Goal: Task Accomplishment & Management: Complete application form

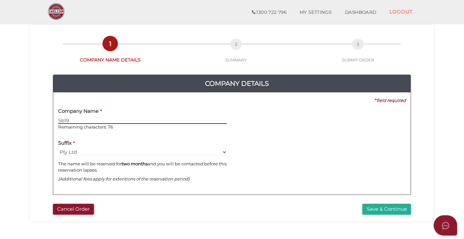
scroll to position [29, 0]
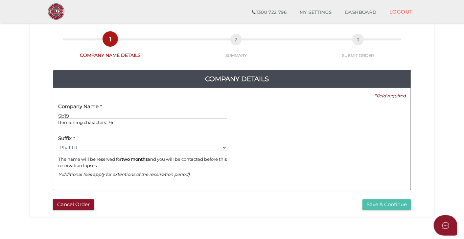
type input "Sb19"
click at [376, 205] on button "Save & Continue" at bounding box center [386, 204] width 49 height 11
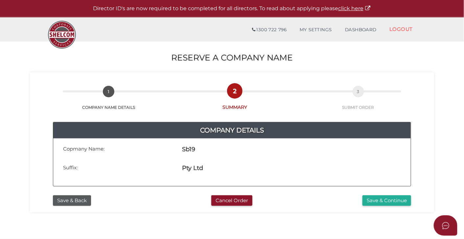
click at [377, 206] on div "4e1548c3f35c73d278f7522c00be5603 1 COMPANY NAME DETAILS 2 SUMMARY 3 SUBMIT ORDE…" at bounding box center [232, 142] width 404 height 140
click at [378, 202] on button "Save & Continue" at bounding box center [386, 200] width 49 height 11
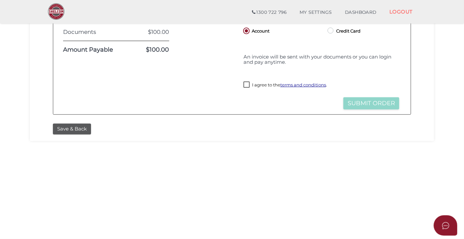
scroll to position [133, 0]
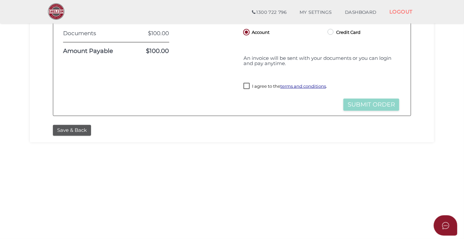
click at [245, 88] on label "I agree to the terms and conditions ." at bounding box center [284, 87] width 83 height 8
checkbox input "true"
click at [352, 102] on button "Submit Order" at bounding box center [371, 104] width 56 height 12
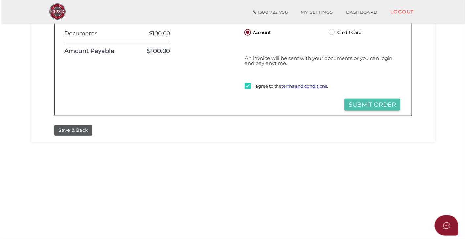
scroll to position [0, 0]
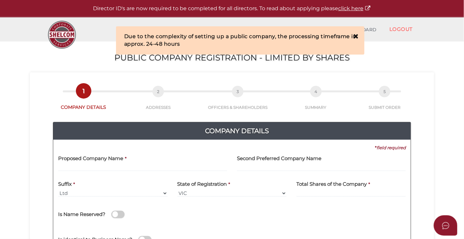
click at [162, 167] on input "text" at bounding box center [142, 167] width 169 height 7
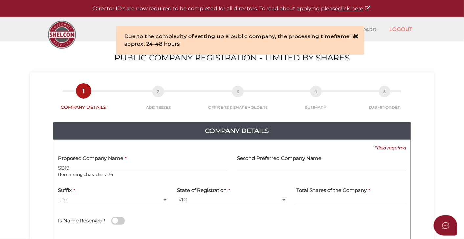
type input "SB19"
click at [240, 169] on input "text" at bounding box center [321, 167] width 169 height 7
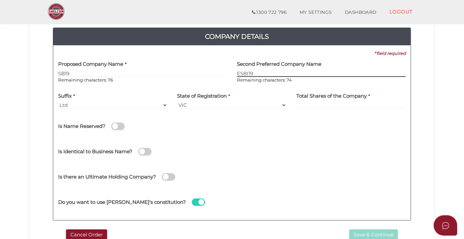
scroll to position [69, 0]
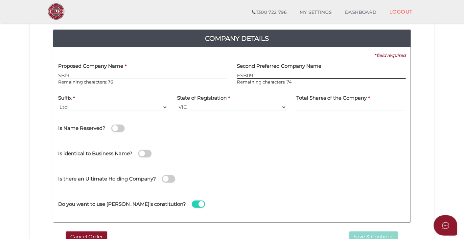
type input "ESBI19"
click at [115, 127] on span at bounding box center [117, 128] width 13 height 8
click at [0, 0] on input "checkbox" at bounding box center [0, 0] width 0 height 0
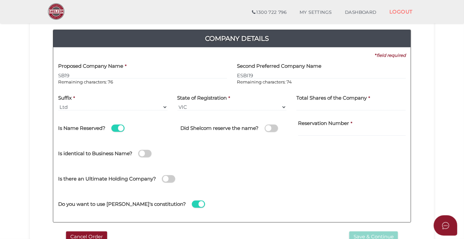
click at [115, 128] on span at bounding box center [117, 128] width 13 height 8
click at [0, 0] on input "checkbox" at bounding box center [0, 0] width 0 height 0
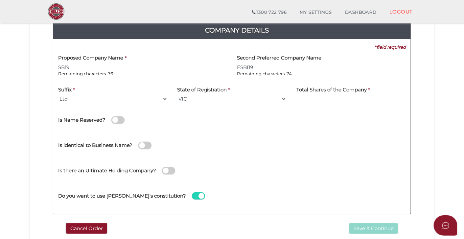
scroll to position [81, 0]
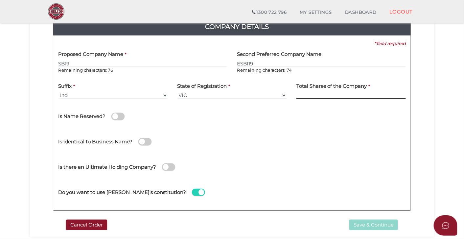
click at [320, 94] on input at bounding box center [350, 95] width 109 height 7
type input "1"
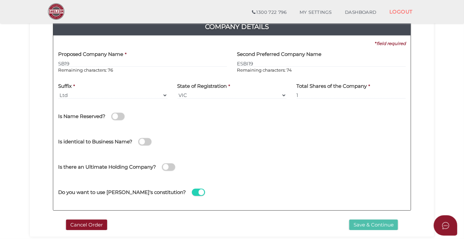
click at [365, 223] on button "Save & Continue" at bounding box center [373, 224] width 49 height 11
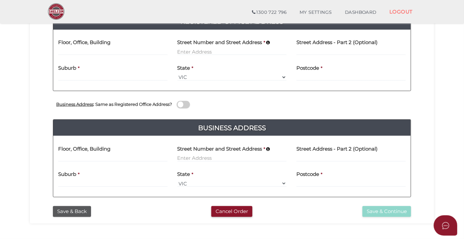
scroll to position [150, 0]
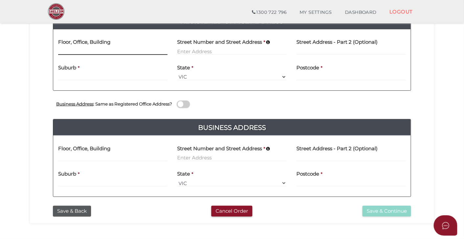
click at [104, 49] on input at bounding box center [112, 51] width 109 height 7
paste input "124A EIGHTH STREET MILDURA, VICTORIA, 3500"
type input "124A EIGHTH STREET MILDURA, VICTORIA, 3500"
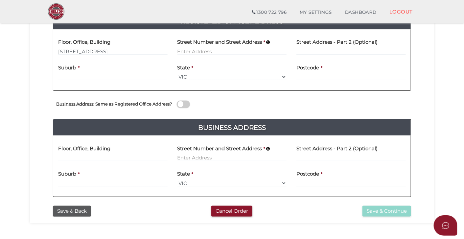
click at [172, 52] on div "Floor, Office, Building 124A EIGHTH STREET MILDURA, VICTORIA, 3500" at bounding box center [112, 47] width 119 height 26
click at [169, 51] on div "Floor, Office, Building 124A EIGHTH STREET MILDURA, VICTORIA, 3500" at bounding box center [112, 47] width 119 height 26
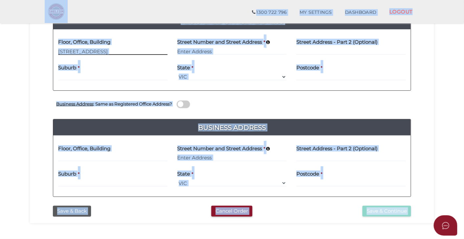
click at [163, 51] on input "124A EIGHTH STREET MILDURA, VICTORIA, 3500" at bounding box center [112, 51] width 109 height 7
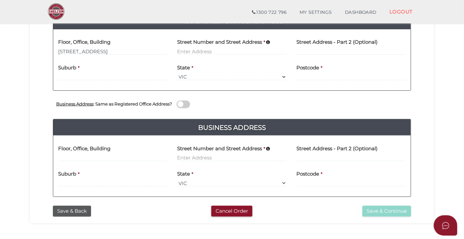
click at [146, 55] on div "Floor, Office, Building 124A EIGHTH STREET MILDURA, VICTORIA, 3500" at bounding box center [112, 47] width 119 height 26
click at [149, 49] on input "[STREET_ADDRESS]" at bounding box center [112, 51] width 109 height 7
click at [195, 54] on input at bounding box center [231, 51] width 109 height 7
paste input "124A EIGHTH STREET MILDURA, VICTORIA, 3500"
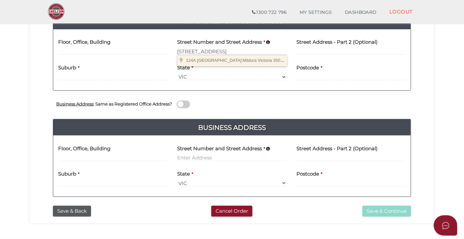
type input "124A Eighth St"
type input "Mildura"
select select "VIC"
type input "3500"
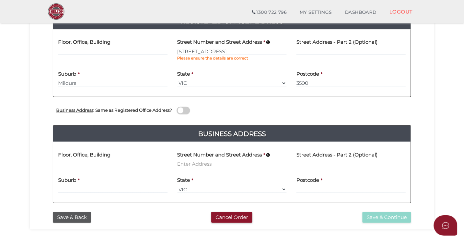
click at [188, 109] on span at bounding box center [183, 111] width 13 height 8
click at [0, 0] on input "checkbox" at bounding box center [0, 0] width 0 height 0
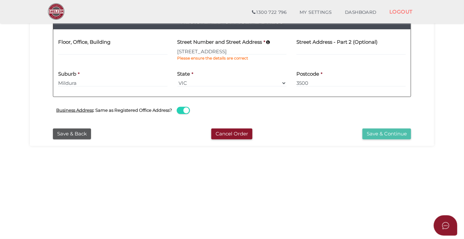
click at [380, 135] on button "Save & Continue" at bounding box center [386, 133] width 49 height 11
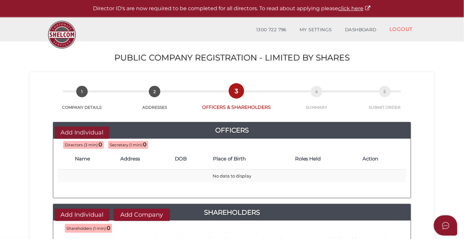
click at [90, 133] on button "Add Individual" at bounding box center [82, 132] width 54 height 12
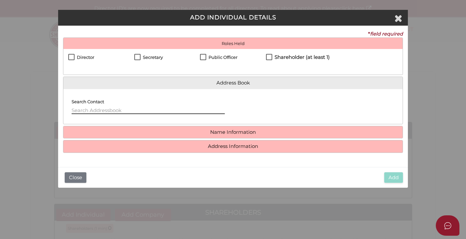
click at [130, 112] on input "text" at bounding box center [148, 110] width 153 height 7
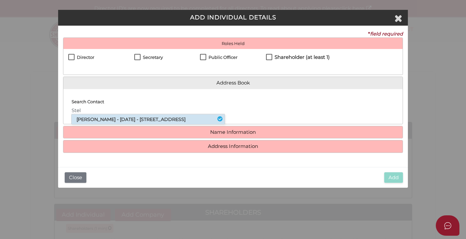
click at [141, 124] on li "Stellvester Ajero - 16/06/1995 - 124a Eighth Street, Mildura, VIC, 3500" at bounding box center [148, 119] width 153 height 10
type input "Stellvester"
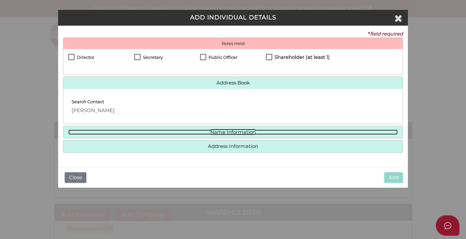
click at [239, 131] on link "Name Information" at bounding box center [232, 132] width 329 height 6
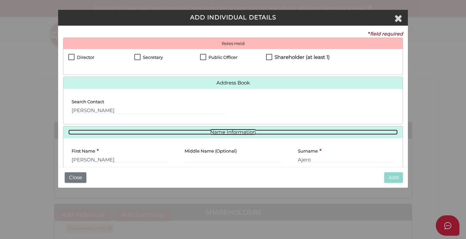
scroll to position [32, 0]
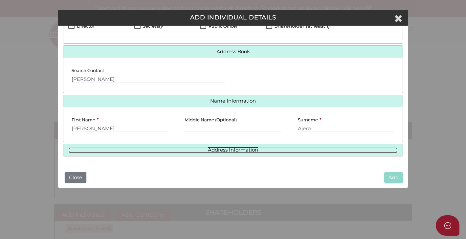
click at [232, 151] on link "Address Information" at bounding box center [232, 150] width 329 height 6
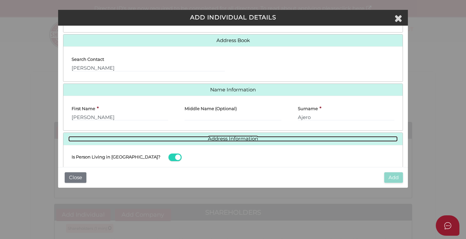
scroll to position [0, 0]
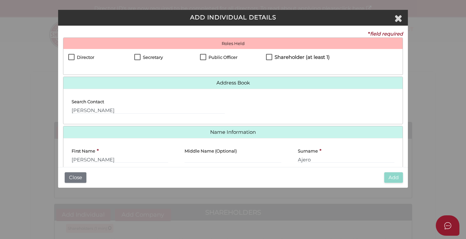
click at [269, 58] on label "Shareholder (at least 1)" at bounding box center [298, 58] width 64 height 8
checkbox input "true"
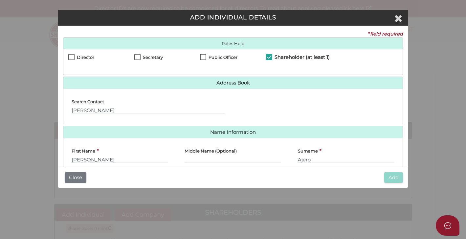
click at [74, 57] on label "Director" at bounding box center [81, 59] width 26 height 8
checkbox input "true"
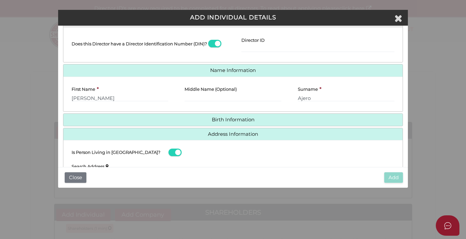
scroll to position [98, 0]
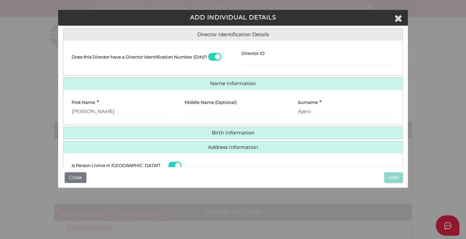
click at [208, 57] on span at bounding box center [214, 57] width 13 height 8
click at [0, 0] on input "checkbox" at bounding box center [0, 0] width 0 height 0
click at [218, 54] on span at bounding box center [214, 57] width 13 height 8
click at [0, 0] on input "checkbox" at bounding box center [0, 0] width 0 height 0
type input "123456"
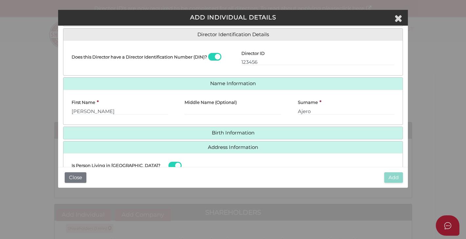
click at [328, 182] on div "Add Close" at bounding box center [232, 177] width 349 height 21
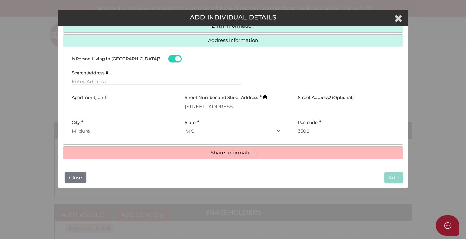
scroll to position [207, 0]
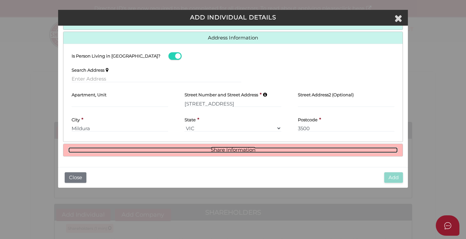
click at [251, 149] on link "Share Information" at bounding box center [232, 150] width 329 height 6
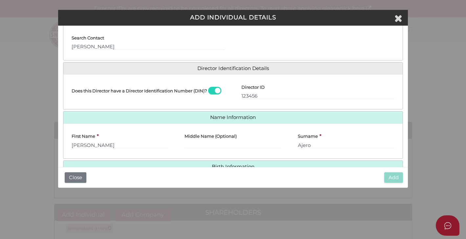
scroll to position [61, 0]
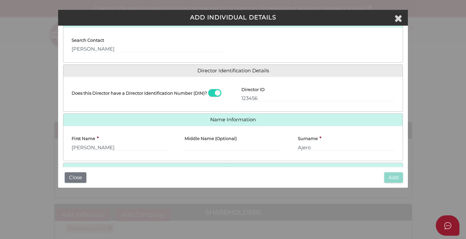
click at [215, 92] on span at bounding box center [214, 93] width 13 height 8
click at [0, 0] on input "checkbox" at bounding box center [0, 0] width 0 height 0
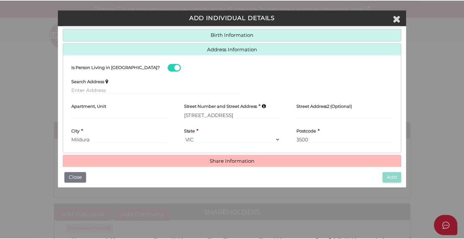
scroll to position [286, 0]
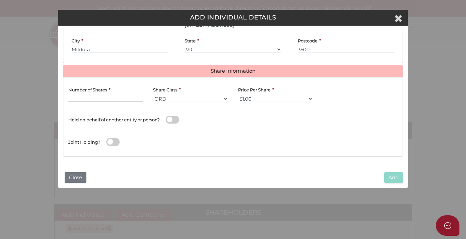
click at [109, 100] on input "text" at bounding box center [105, 98] width 75 height 7
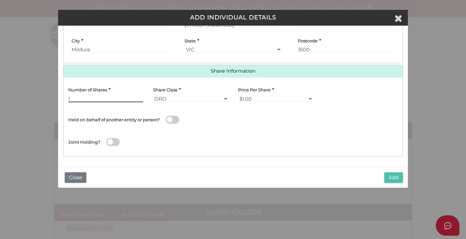
type input "1"
click at [392, 179] on button "Add" at bounding box center [393, 177] width 19 height 11
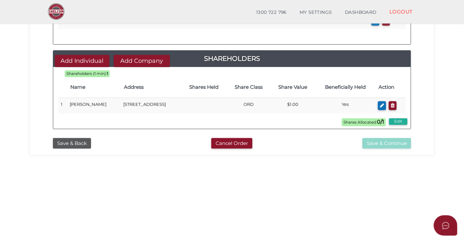
scroll to position [129, 0]
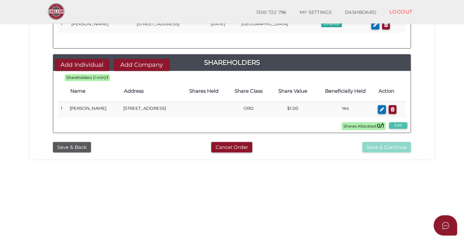
click at [399, 125] on button "Edit" at bounding box center [398, 125] width 18 height 7
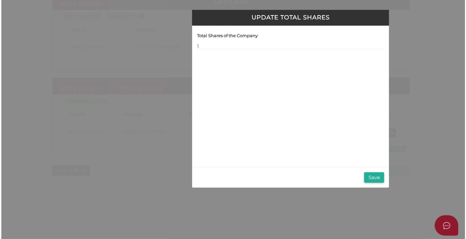
scroll to position [0, 0]
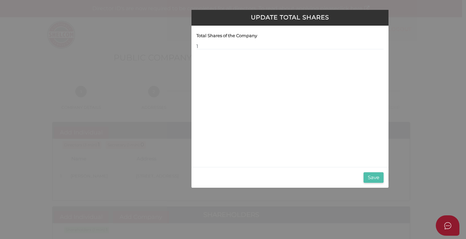
click at [370, 179] on button "Save" at bounding box center [373, 177] width 20 height 11
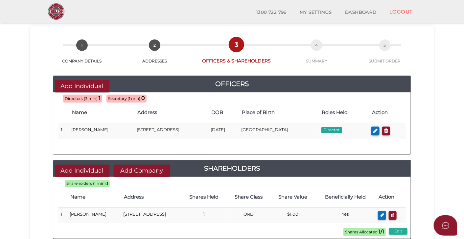
scroll to position [21, 0]
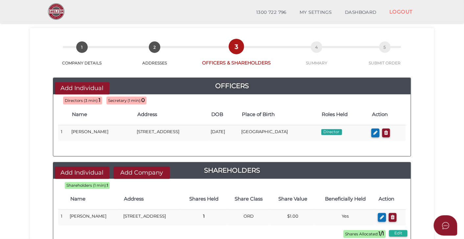
click at [121, 99] on span "Secretary (1 min):" at bounding box center [124, 100] width 33 height 5
click at [93, 100] on span "Directors (3 min):" at bounding box center [82, 100] width 34 height 5
click at [92, 88] on button "Add Individual" at bounding box center [82, 88] width 54 height 12
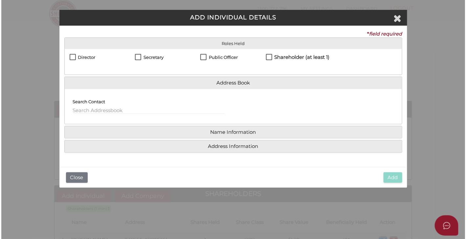
scroll to position [0, 0]
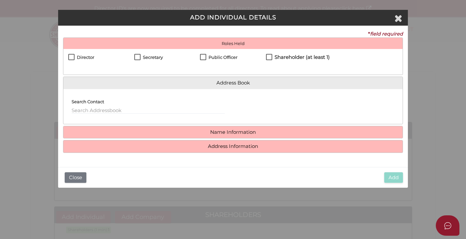
click at [135, 56] on label "Secretary" at bounding box center [148, 59] width 29 height 8
checkbox input "true"
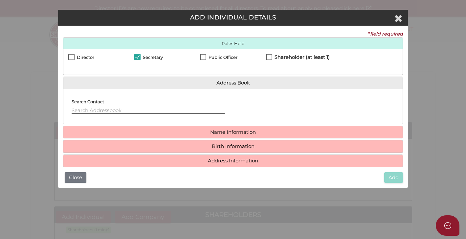
click at [110, 109] on input "text" at bounding box center [148, 110] width 153 height 7
type input "J"
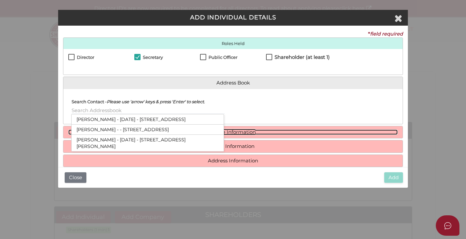
click at [230, 132] on link "Name Information" at bounding box center [232, 132] width 329 height 6
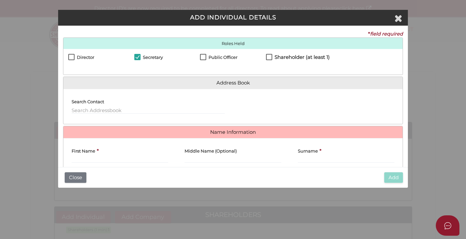
click at [112, 156] on div "First Name *" at bounding box center [120, 153] width 97 height 20
click at [98, 163] on div "First Name *" at bounding box center [119, 155] width 113 height 25
click at [99, 160] on input "First Name" at bounding box center [120, 159] width 97 height 7
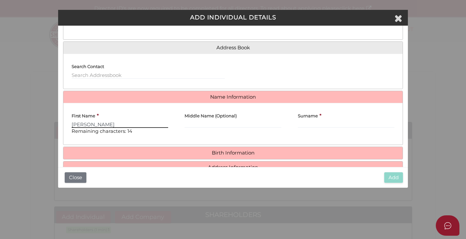
scroll to position [45, 0]
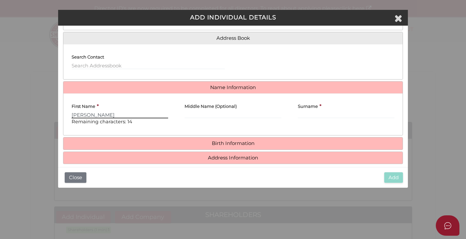
type input "Justin"
click at [313, 115] on input "Surname" at bounding box center [346, 114] width 97 height 7
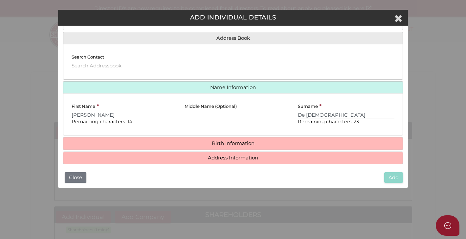
type input "De Dios"
click at [253, 138] on h4 "Birth Information" at bounding box center [232, 143] width 339 height 12
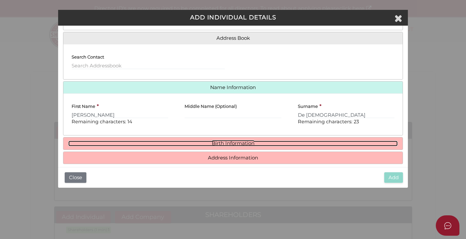
click at [246, 144] on link "Birth Information" at bounding box center [232, 144] width 329 height 6
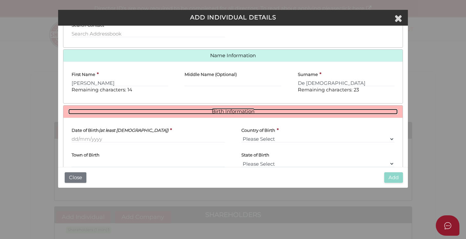
scroll to position [77, 0]
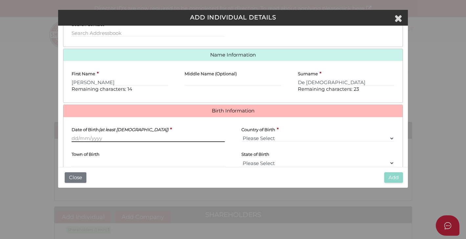
click at [81, 138] on input "Date of Birth (at least [DEMOGRAPHIC_DATA])" at bounding box center [148, 138] width 153 height 7
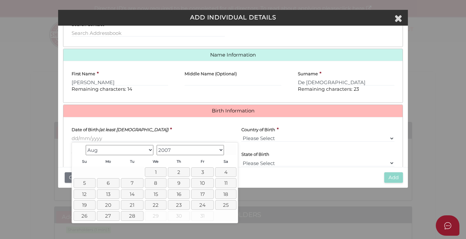
click at [117, 150] on select "Jan Feb Mar Apr May Jun Jul Aug" at bounding box center [120, 150] width 68 height 10
click at [172, 152] on select "1900 1901 1902 1903 1904 1905 1906 1907 1908 1909 1910 1911 1912 1913 1914 1915…" at bounding box center [191, 150] width 68 height 10
click at [134, 182] on link "7" at bounding box center [132, 183] width 23 height 10
type input "[DATE]"
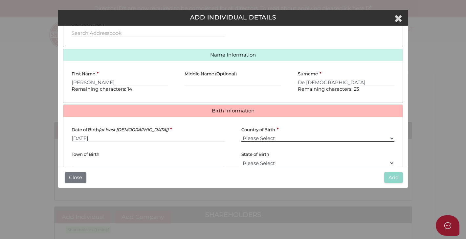
click at [266, 139] on select "Please Select v Australia Afghanistan Albania Algeria American Samoa Andorra An…" at bounding box center [317, 138] width 153 height 7
select select "[GEOGRAPHIC_DATA]"
click at [241, 135] on select "Please Select v Australia Afghanistan Albania Algeria American Samoa Andorra An…" at bounding box center [317, 138] width 153 height 7
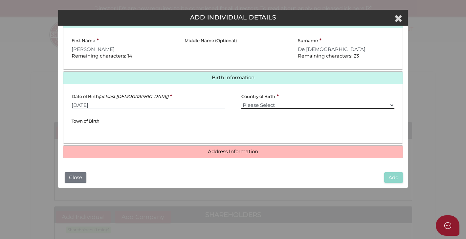
scroll to position [112, 0]
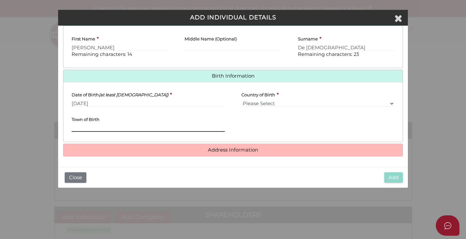
click at [120, 127] on input "Town of Birth" at bounding box center [148, 127] width 153 height 7
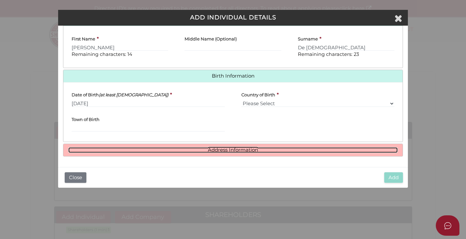
click at [212, 149] on link "Address Information" at bounding box center [232, 150] width 329 height 6
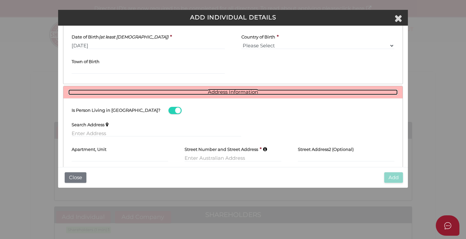
scroll to position [210, 0]
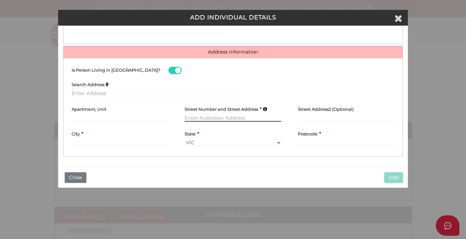
click at [206, 117] on input "text" at bounding box center [233, 117] width 97 height 7
paste input "124A EIGHTH STREET MILDURA, VICTORIA, 3500"
type input "124A EIGHTH STREET MILDURA, VICTORIA, 3500"
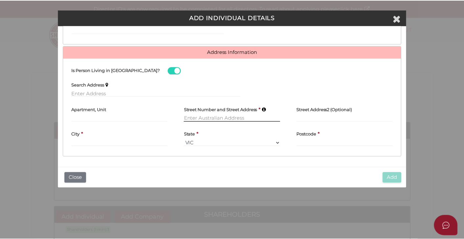
scroll to position [0, 0]
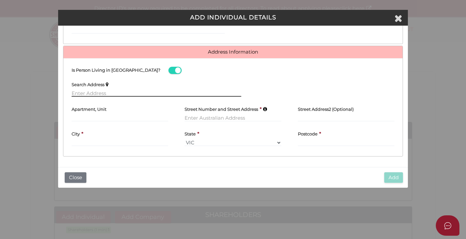
click at [164, 93] on input "text" at bounding box center [156, 92] width 169 height 7
paste input "124A EIGHTH STREET MILDURA, VICTORIA, 3500"
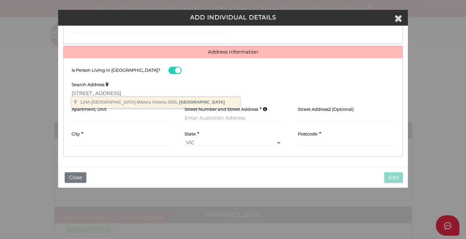
type input "124A Eighth Street, Mildura Victoria 3500, Australia"
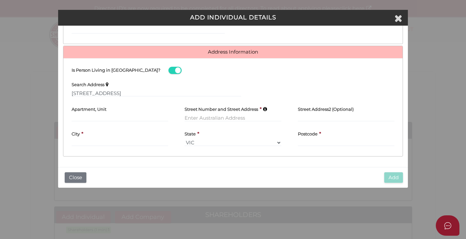
type input "124A Eighth Street"
type input "Mildura"
select select "VIC"
type input "3500"
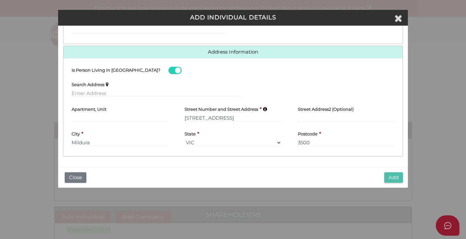
click at [392, 178] on button "Add" at bounding box center [393, 177] width 19 height 11
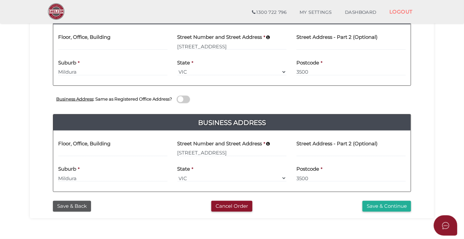
scroll to position [155, 0]
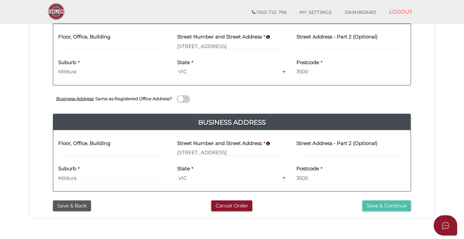
click at [375, 206] on button "Save & Continue" at bounding box center [386, 205] width 49 height 11
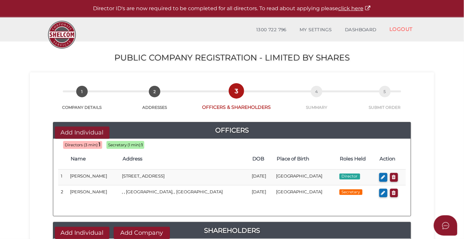
click at [94, 133] on button "Add Individual" at bounding box center [82, 132] width 54 height 12
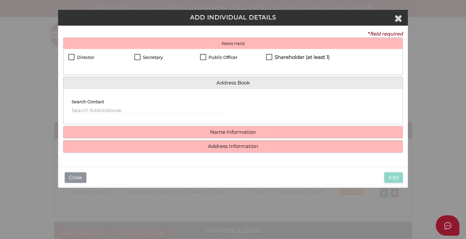
click at [81, 179] on button "Close" at bounding box center [76, 177] width 22 height 11
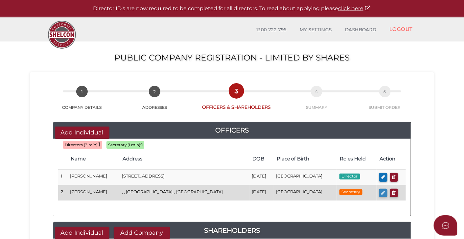
click at [381, 193] on icon "button" at bounding box center [383, 192] width 4 height 5
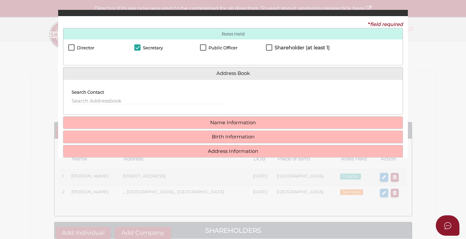
checkbox input "true"
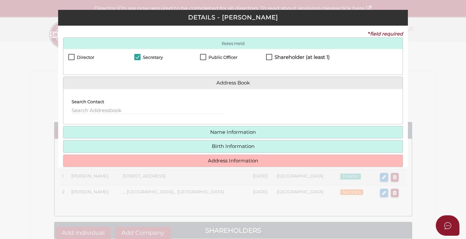
click at [70, 56] on label "Director" at bounding box center [81, 59] width 26 height 8
checkbox input "true"
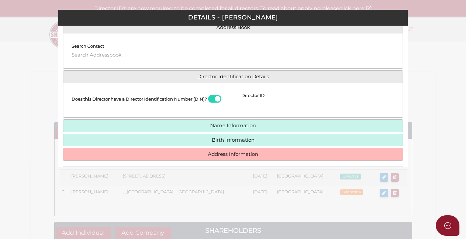
scroll to position [81, 0]
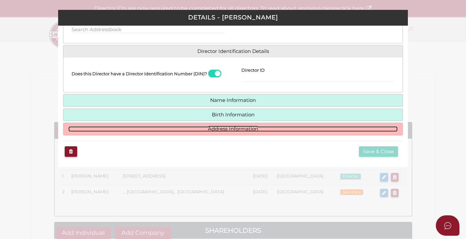
click at [240, 130] on link "Address Information" at bounding box center [232, 129] width 329 height 6
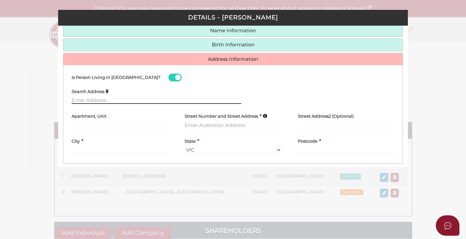
click at [141, 100] on input "text" at bounding box center [156, 100] width 169 height 7
paste input "[STREET_ADDRESS]"
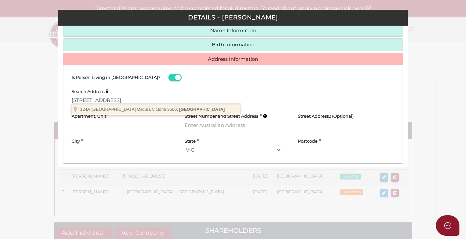
type input "[STREET_ADDRESS]"
type input "Mildura"
select select "VIC"
type input "3500"
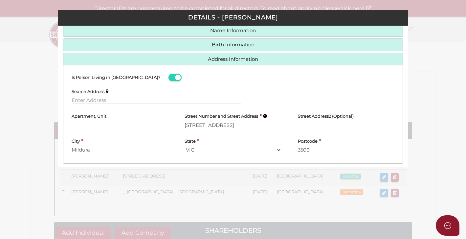
scroll to position [109, 0]
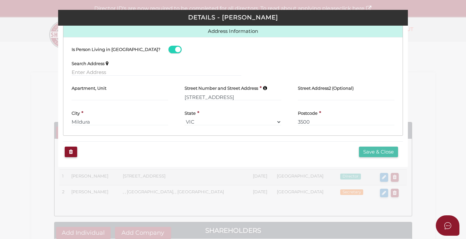
click at [379, 152] on button "Save & Close" at bounding box center [378, 151] width 39 height 11
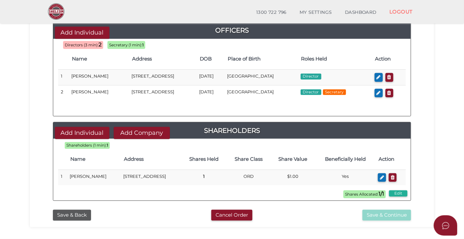
scroll to position [77, 0]
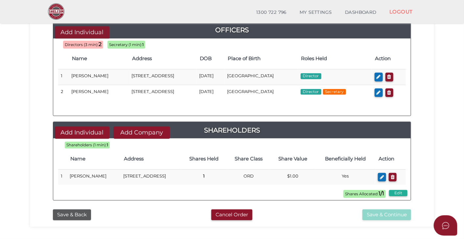
click at [99, 33] on button "Add Individual" at bounding box center [82, 32] width 54 height 12
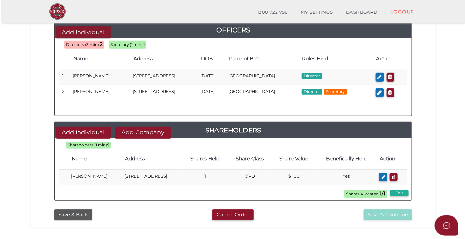
scroll to position [0, 0]
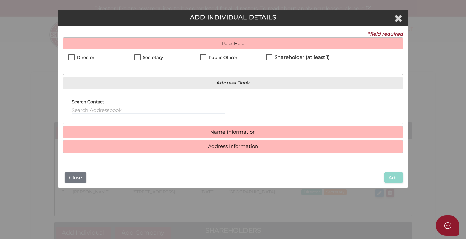
click at [72, 57] on label "Director" at bounding box center [81, 59] width 26 height 8
checkbox input "true"
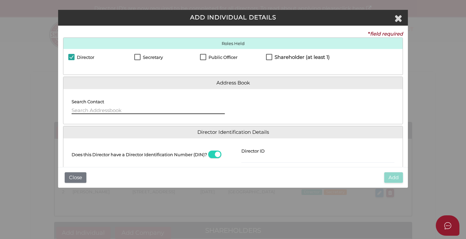
click at [113, 112] on input "text" at bounding box center [148, 110] width 153 height 7
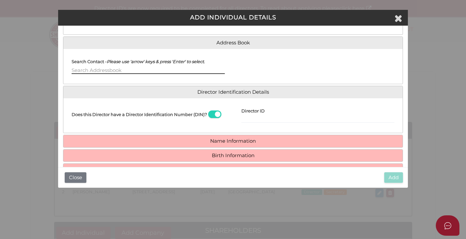
scroll to position [60, 0]
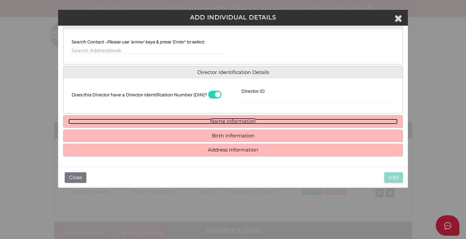
click at [226, 123] on link "Name Information" at bounding box center [232, 122] width 329 height 6
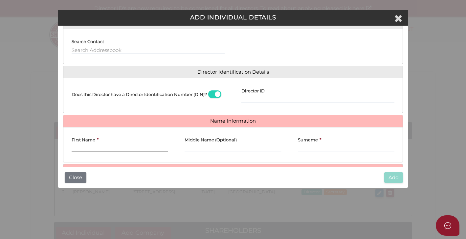
click at [94, 148] on input "First Name" at bounding box center [120, 148] width 97 height 7
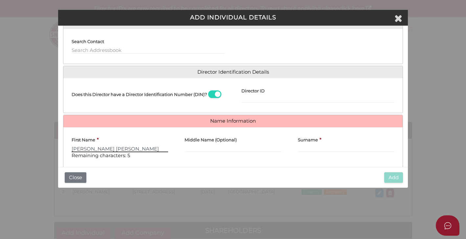
click at [105, 151] on input "[PERSON_NAME] [PERSON_NAME]" at bounding box center [120, 148] width 97 height 7
type input "[PERSON_NAME]"
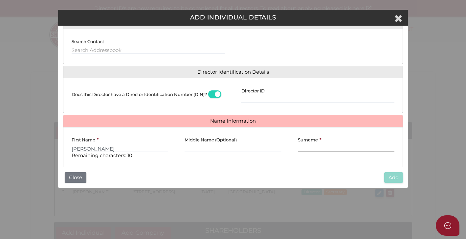
click at [315, 146] on input "Surname" at bounding box center [346, 148] width 97 height 7
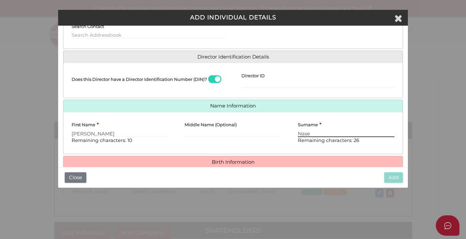
scroll to position [102, 0]
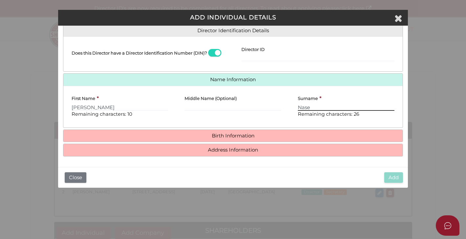
type input "Nase"
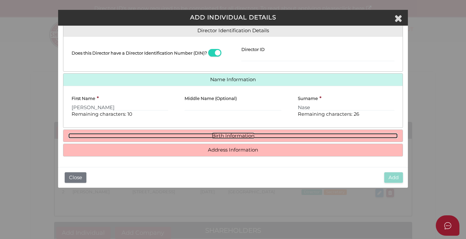
click at [247, 134] on link "Birth Information" at bounding box center [232, 136] width 329 height 6
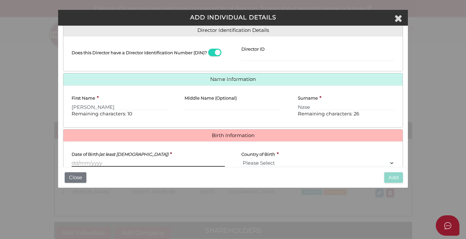
click at [87, 164] on input "Date of Birth (at least 18 years old)" at bounding box center [148, 162] width 153 height 7
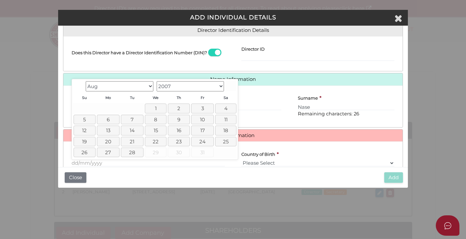
click at [140, 88] on select "Jan Feb Mar Apr May Jun Jul Aug" at bounding box center [120, 86] width 68 height 10
click at [172, 84] on select "1900 1901 1902 1903 1904 1905 1906 1907 1908 1909 1910 1911 1912 1913 1914 1915…" at bounding box center [191, 86] width 68 height 10
click at [149, 85] on select "Jan Feb Mar Apr May Jun Jul Aug Sep Oct Nov Dec" at bounding box center [120, 86] width 68 height 10
click at [156, 130] on link "14" at bounding box center [154, 130] width 23 height 10
type input "14/09/1994"
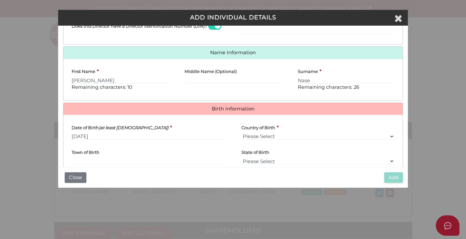
scroll to position [146, 0]
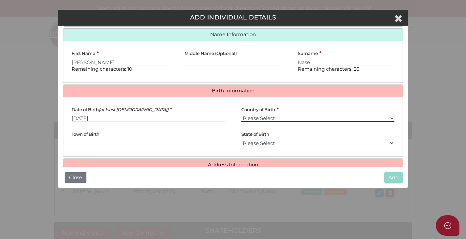
click at [282, 116] on select "Please Select v Australia Afghanistan Albania Algeria American Samoa Andorra An…" at bounding box center [317, 118] width 153 height 7
select select "Philippines"
click at [241, 115] on select "Please Select v Australia Afghanistan Albania Algeria American Samoa Andorra An…" at bounding box center [317, 118] width 153 height 7
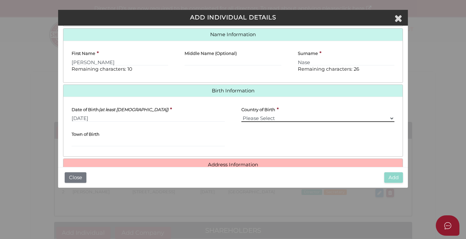
scroll to position [161, 0]
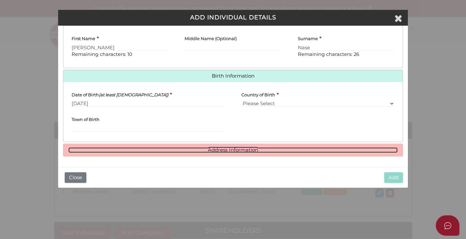
click at [237, 150] on link "Address Information" at bounding box center [232, 150] width 329 height 6
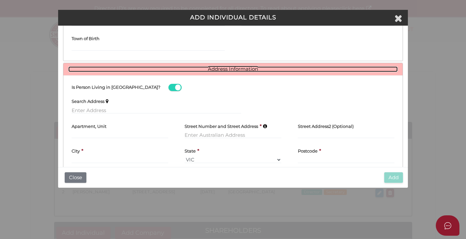
scroll to position [253, 0]
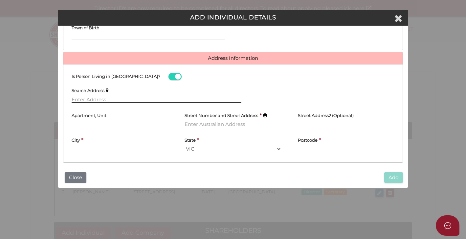
click at [104, 98] on input "text" at bounding box center [156, 99] width 169 height 7
paste input "124A EIGHTH STREET MILDURA, VICTORIA, 3500"
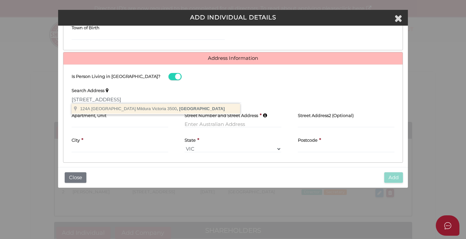
type input "124A Eighth Street, Mildura Victoria 3500, Australia"
type input "124A Eighth Street"
type input "Mildura"
select select "VIC"
type input "3500"
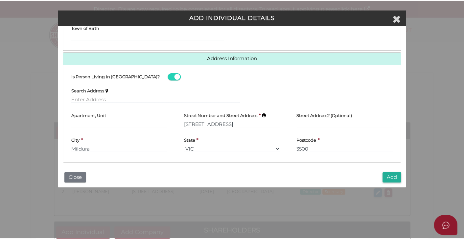
scroll to position [259, 0]
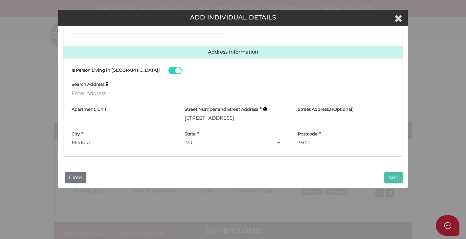
click at [391, 176] on button "Add" at bounding box center [393, 177] width 19 height 11
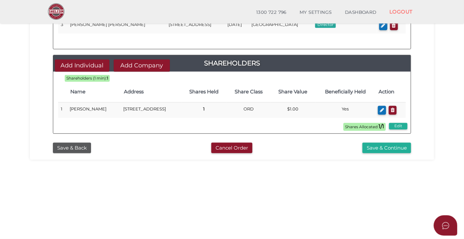
scroll to position [160, 0]
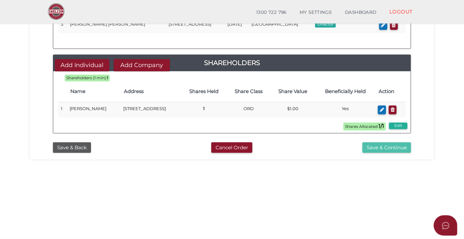
click at [383, 147] on button "Save & Continue" at bounding box center [386, 147] width 49 height 11
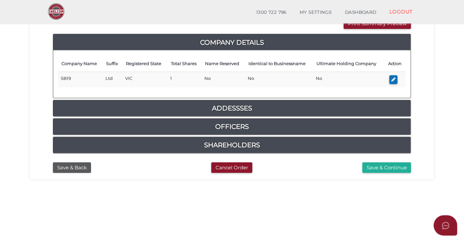
scroll to position [80, 0]
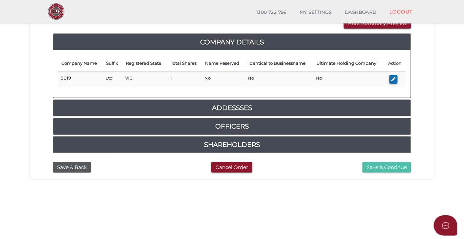
click at [374, 166] on button "Save & Continue" at bounding box center [386, 167] width 49 height 11
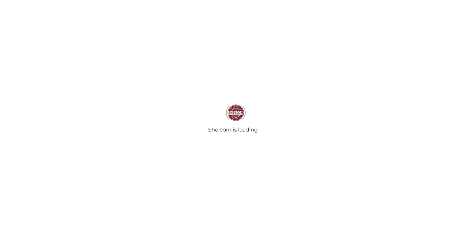
select select
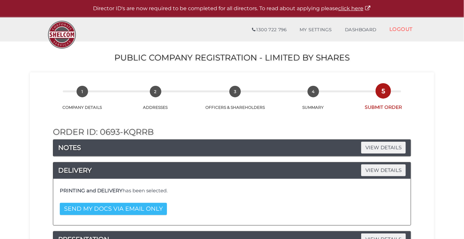
click at [150, 209] on button "SEND MY DOCS VIA EMAIL ONLY" at bounding box center [113, 209] width 107 height 12
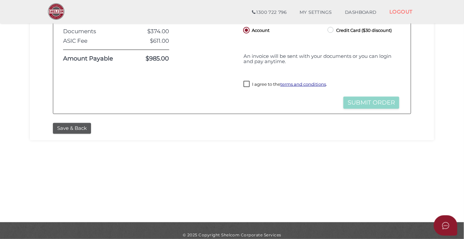
scroll to position [212, 0]
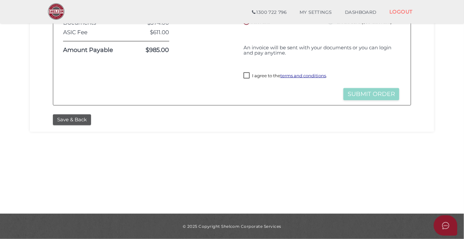
click at [248, 80] on label "I agree to the terms and conditions ." at bounding box center [284, 76] width 83 height 8
checkbox input "true"
click at [362, 100] on button "Submit Order" at bounding box center [371, 94] width 56 height 12
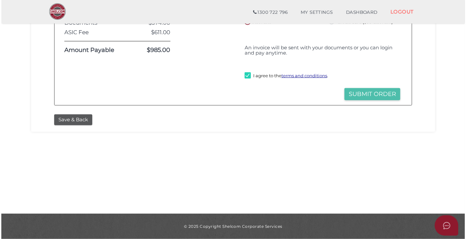
scroll to position [0, 0]
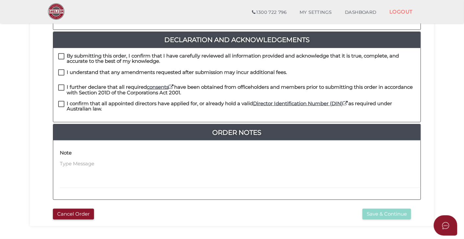
scroll to position [173, 0]
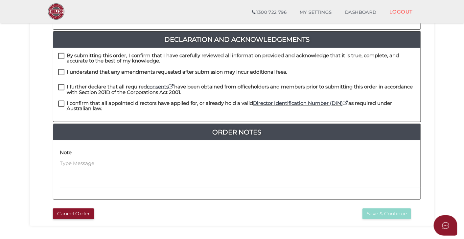
click at [62, 53] on label "By submitting this order, I confirm that I have carefully reviewed all informat…" at bounding box center [236, 57] width 357 height 8
checkbox input "true"
click at [62, 69] on label "I understand that any amendments requested after submission may incur additiona…" at bounding box center [172, 73] width 228 height 8
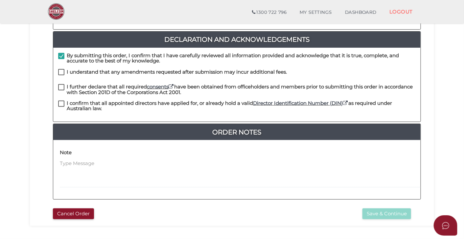
checkbox input "true"
click at [80, 211] on button "Cancel Order" at bounding box center [73, 213] width 41 height 11
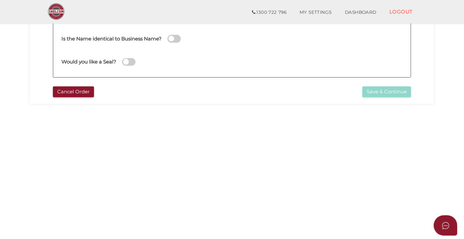
scroll to position [183, 0]
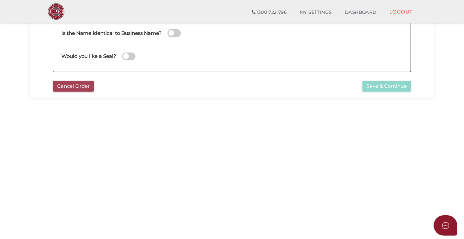
click at [88, 89] on button "Cancel Order" at bounding box center [73, 86] width 41 height 11
